Goal: Navigation & Orientation: Find specific page/section

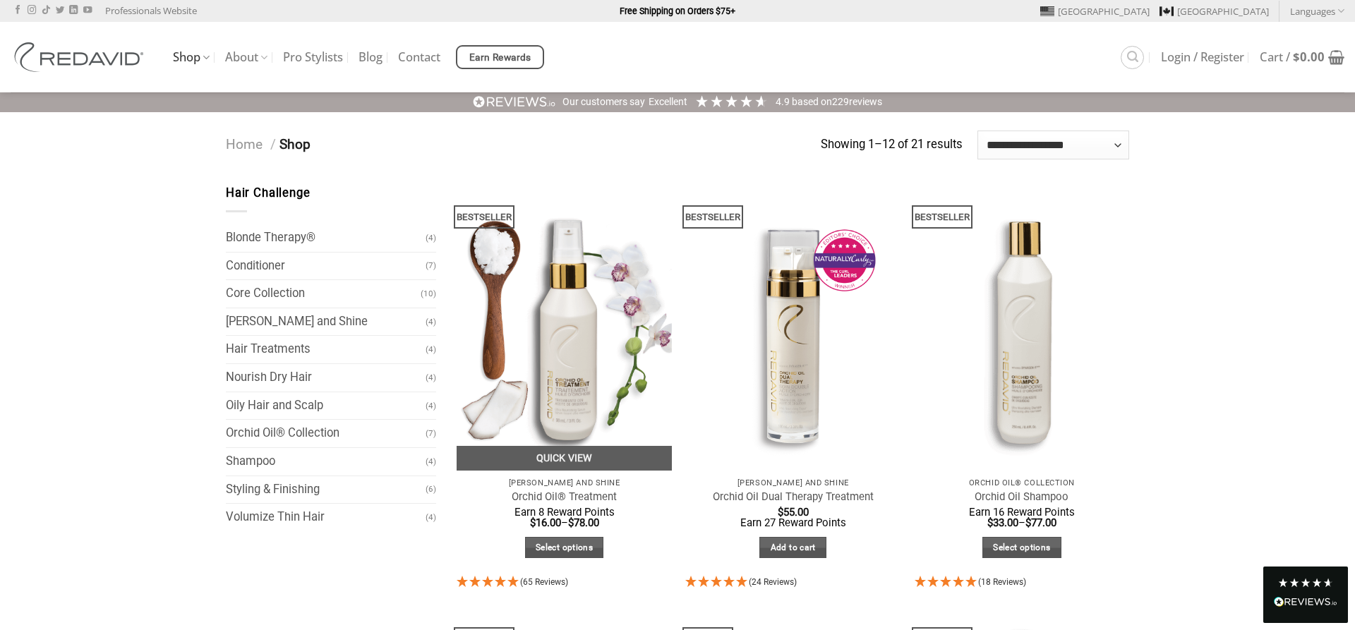
click at [572, 316] on img "Orchid Oil® Treatment" at bounding box center [564, 327] width 215 height 287
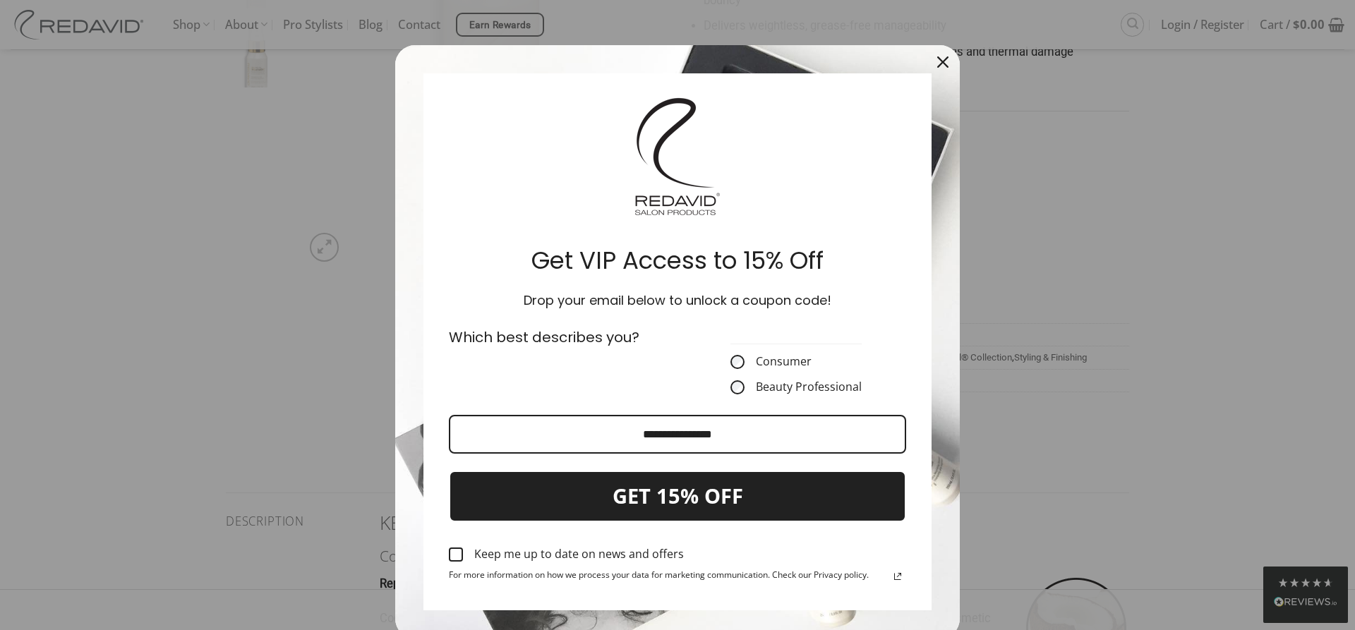
scroll to position [648, 0]
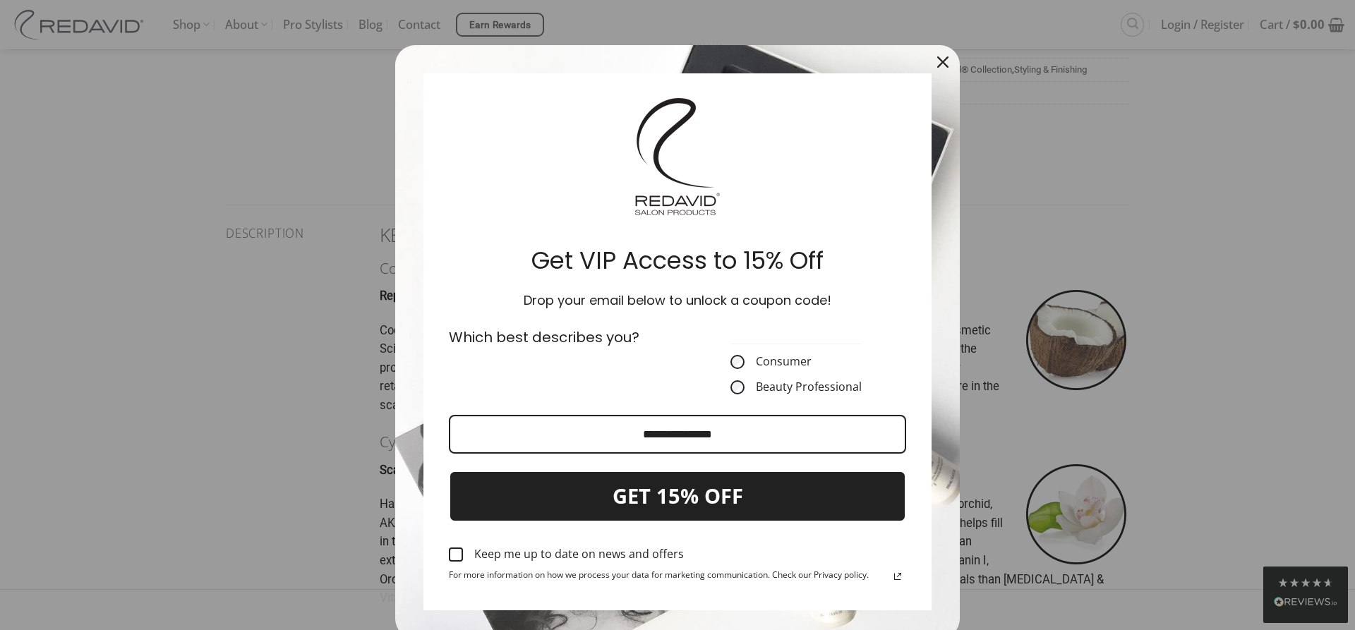
click at [943, 54] on div "Close" at bounding box center [943, 62] width 23 height 23
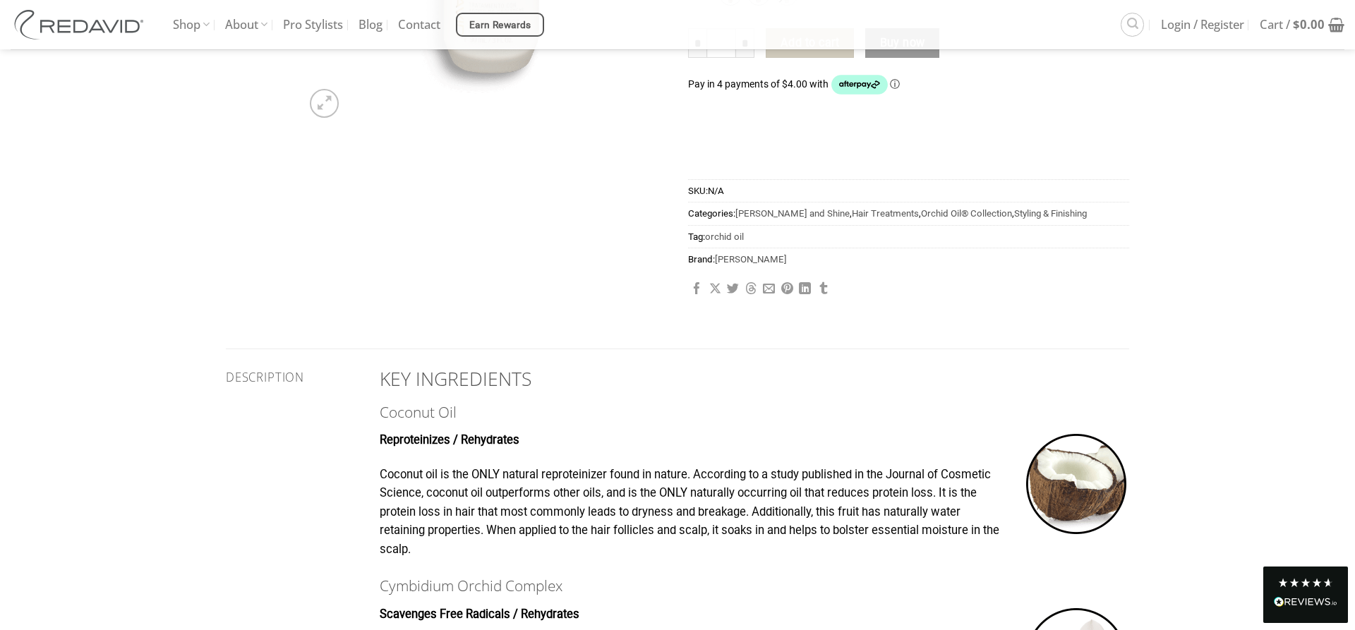
scroll to position [72, 0]
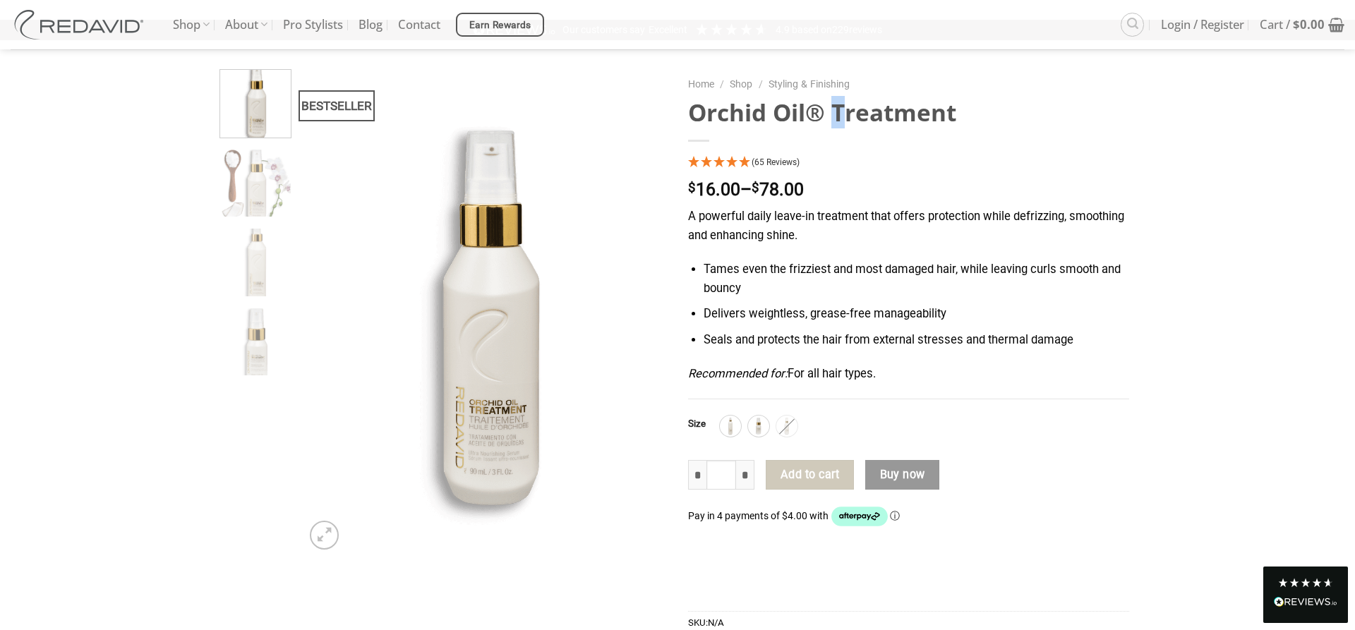
click at [813, 118] on h1 "Orchid Oil® Treatment" at bounding box center [908, 112] width 441 height 30
copy h1 "®"
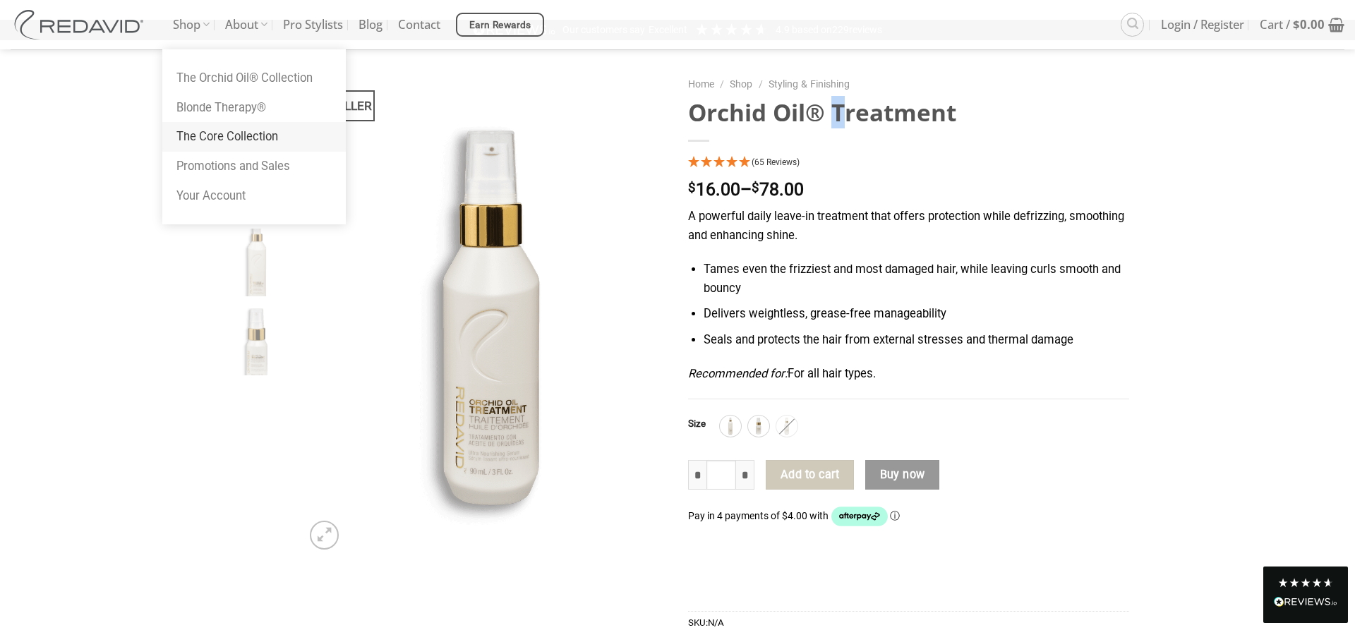
click at [180, 138] on link "The Core Collection" at bounding box center [254, 137] width 184 height 30
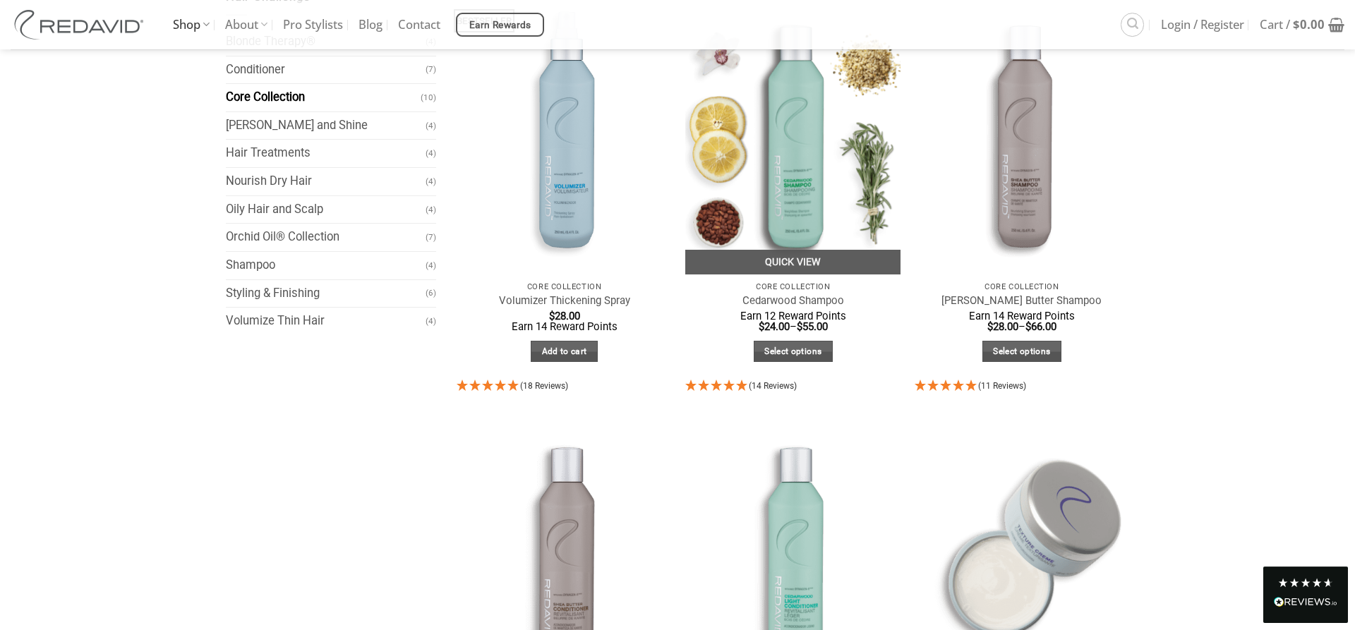
scroll to position [82, 0]
